Goal: Task Accomplishment & Management: Use online tool/utility

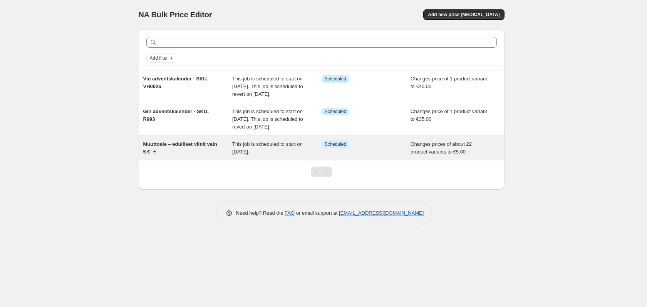
click at [180, 155] on span "Muuttoale – edulliset viinit vain 5 € 🍷" at bounding box center [180, 147] width 74 height 13
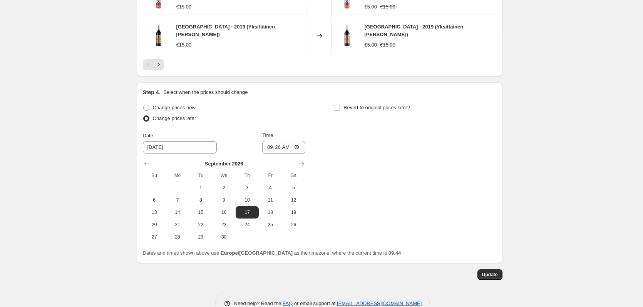
scroll to position [601, 0]
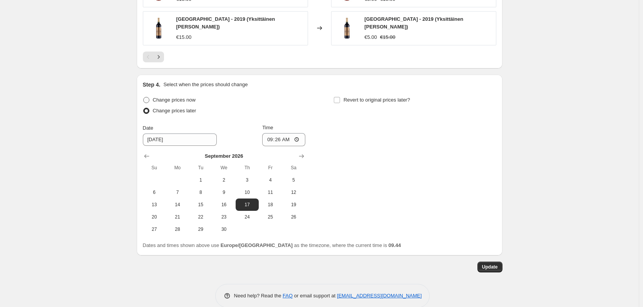
click at [155, 97] on span "Change prices now" at bounding box center [174, 100] width 43 height 6
click at [144, 97] on input "Change prices now" at bounding box center [143, 97] width 0 height 0
radio input "true"
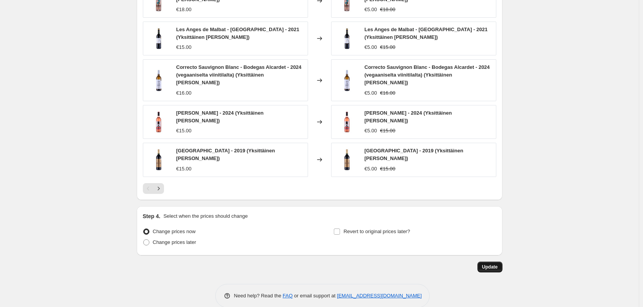
click at [493, 264] on span "Update" at bounding box center [490, 267] width 16 height 6
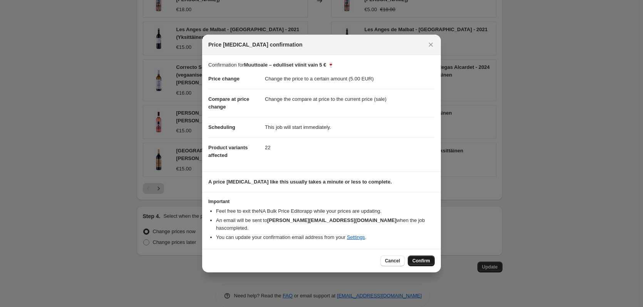
click at [417, 258] on span "Confirm" at bounding box center [421, 261] width 18 height 6
